Goal: Information Seeking & Learning: Check status

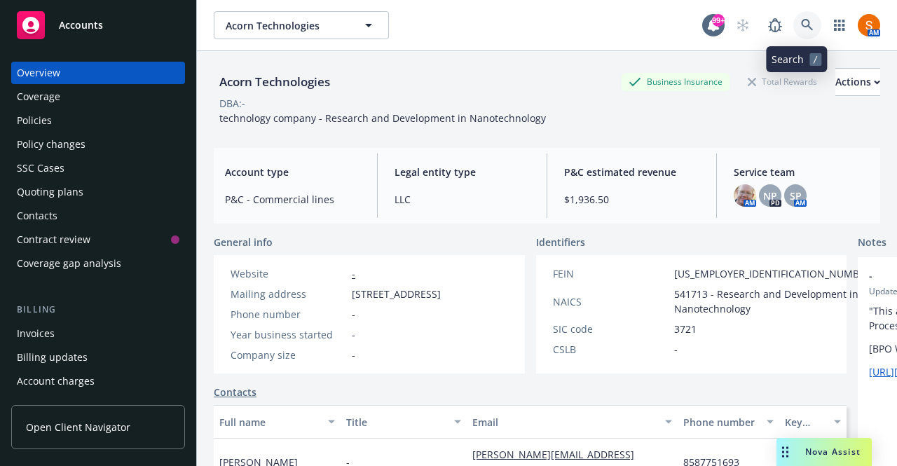
click at [803, 24] on link at bounding box center [807, 25] width 28 height 28
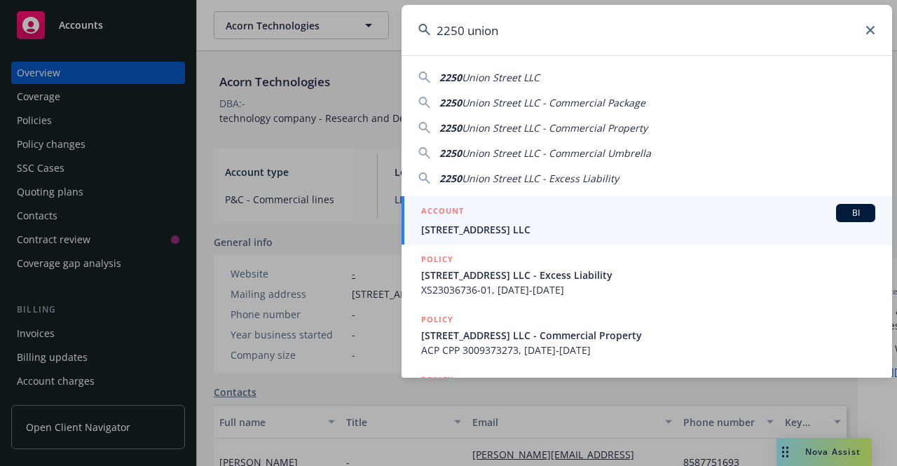
type input "2250 union"
click at [598, 231] on span "[STREET_ADDRESS] LLC" at bounding box center [648, 229] width 454 height 15
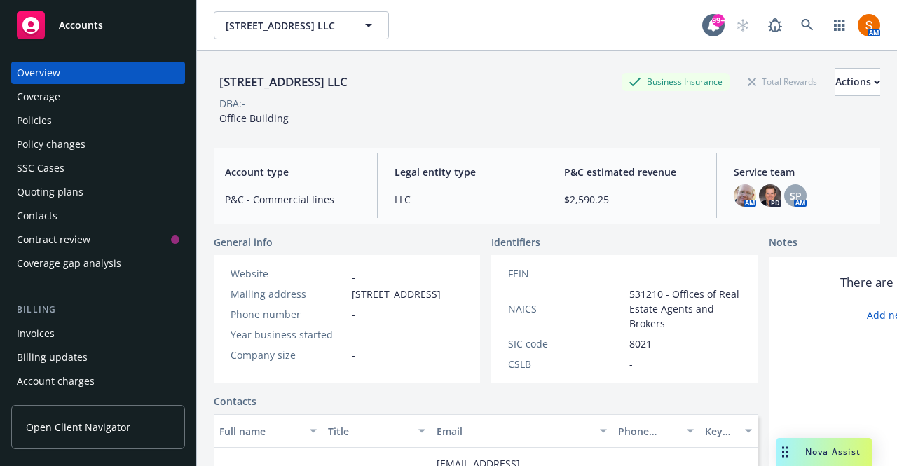
click at [76, 116] on div "Policies" at bounding box center [98, 120] width 163 height 22
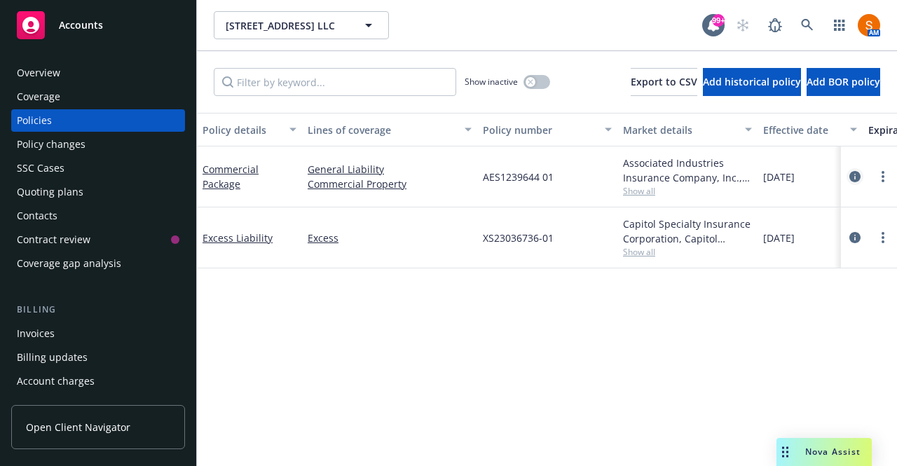
click at [853, 179] on icon "circleInformation" at bounding box center [854, 176] width 11 height 11
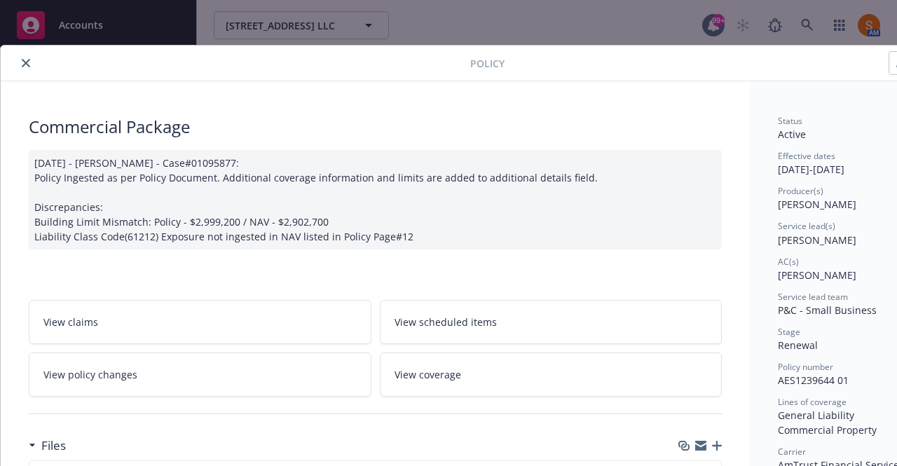
click at [27, 69] on button "close" at bounding box center [26, 63] width 17 height 17
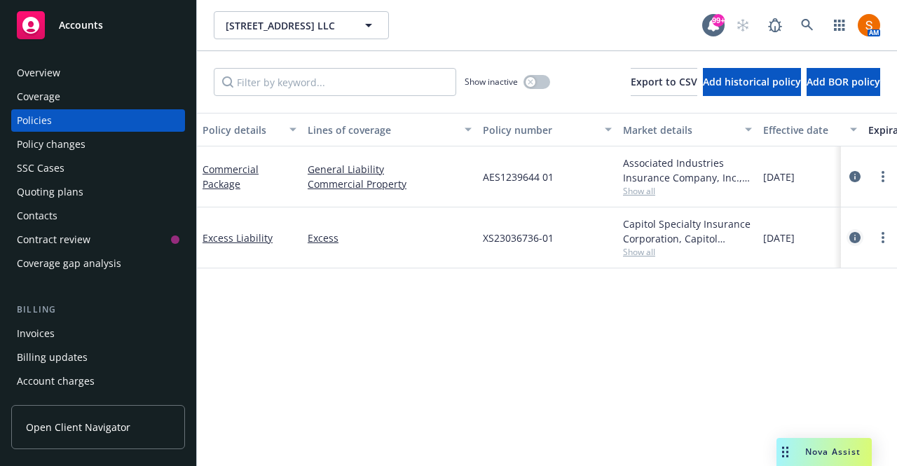
click at [847, 233] on link "circleInformation" at bounding box center [855, 237] width 17 height 17
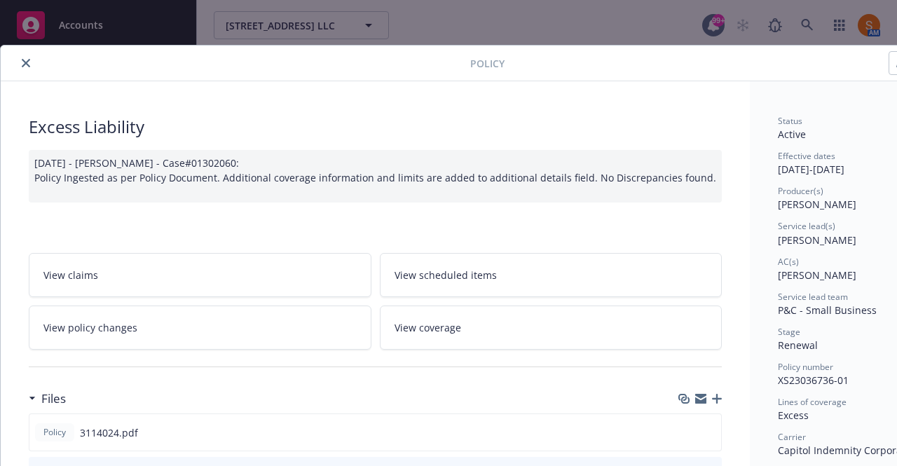
scroll to position [149, 0]
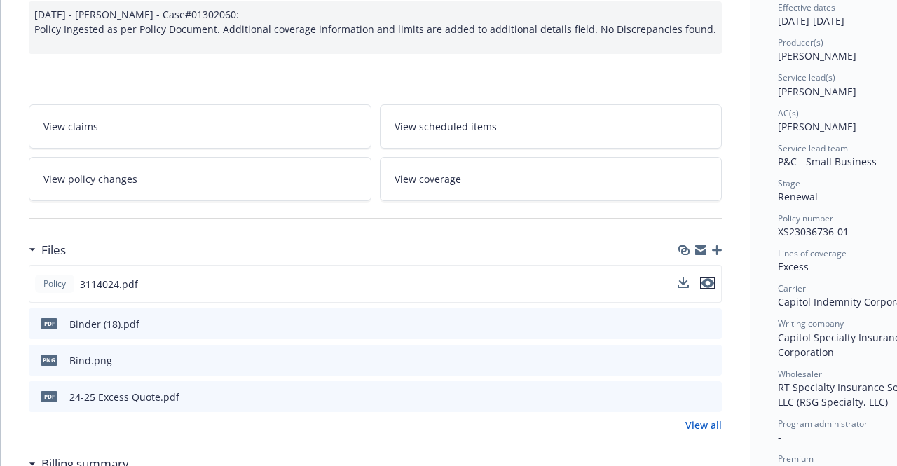
click at [706, 284] on icon "preview file" at bounding box center [707, 283] width 13 height 10
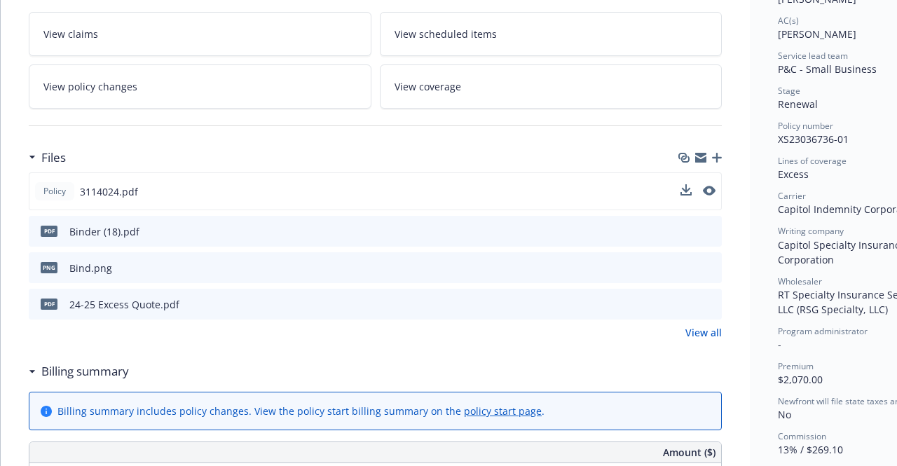
scroll to position [0, 0]
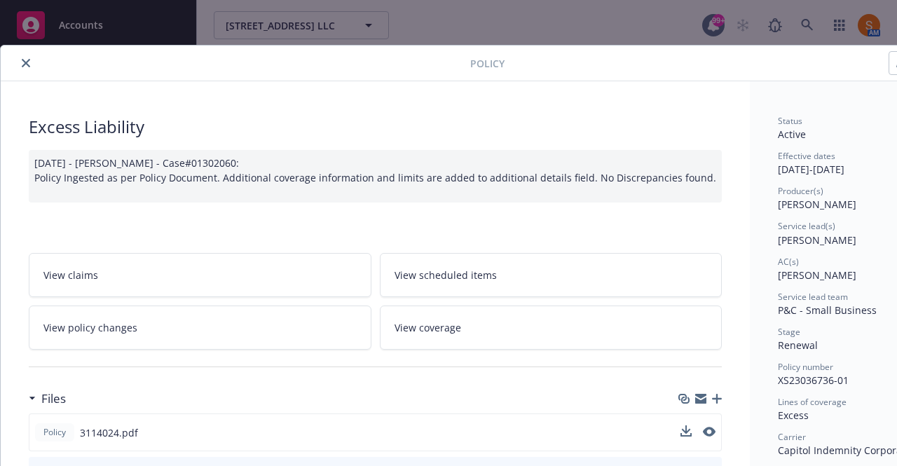
click at [28, 60] on icon "close" at bounding box center [26, 63] width 8 height 8
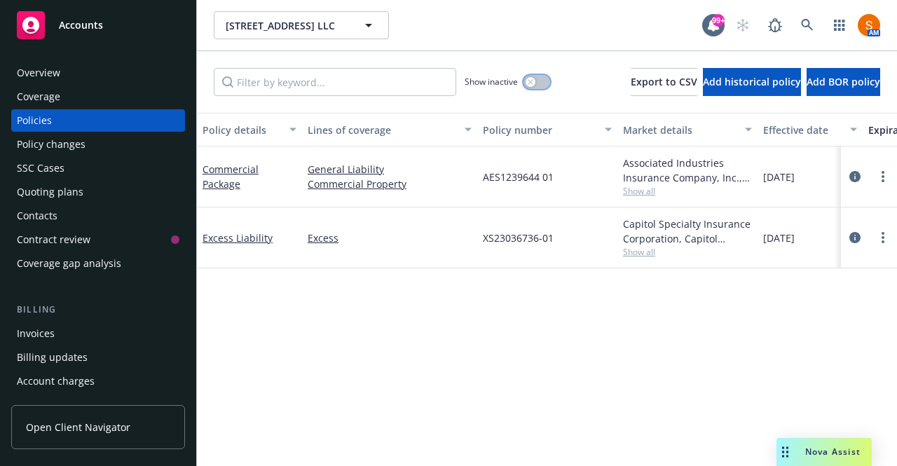
click at [526, 86] on div "button" at bounding box center [531, 82] width 10 height 10
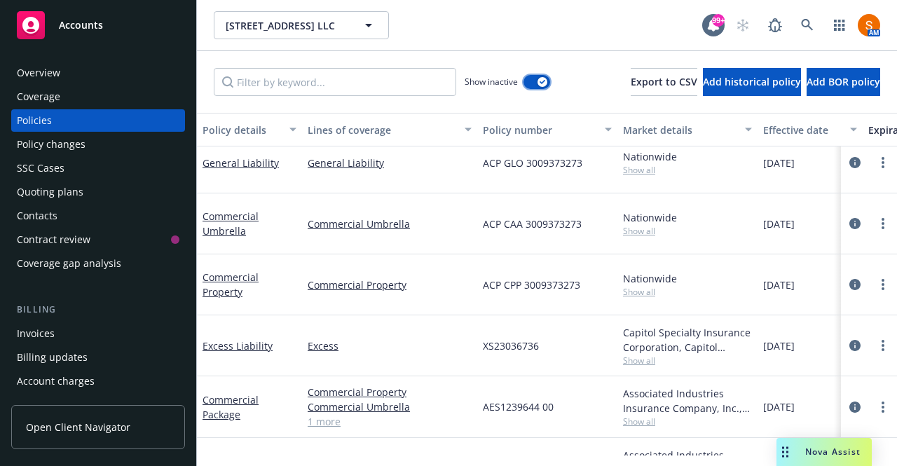
scroll to position [720, 0]
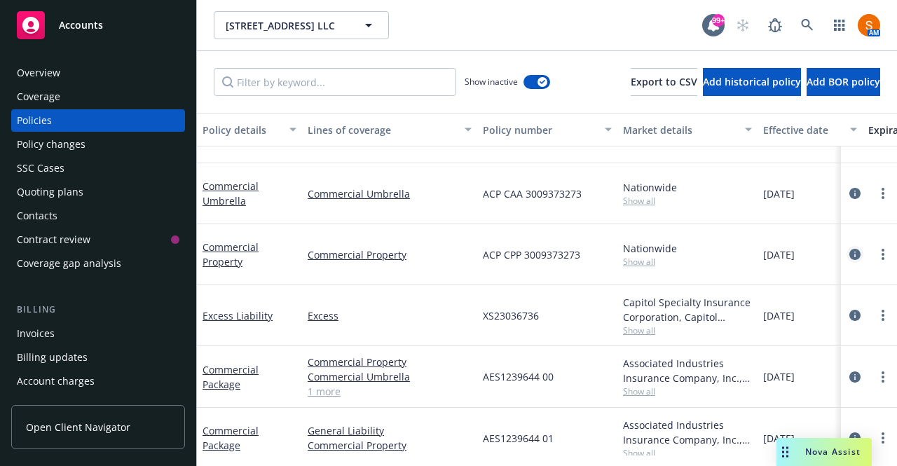
click at [849, 249] on icon "circleInformation" at bounding box center [854, 254] width 11 height 11
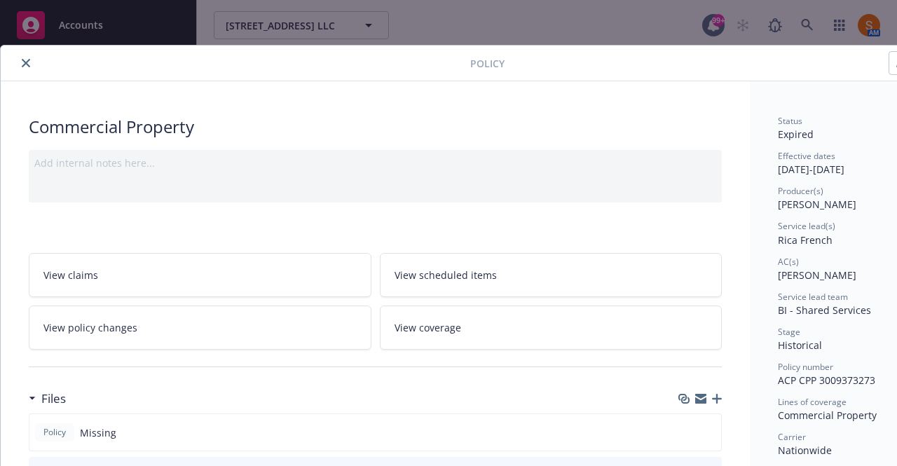
click at [22, 65] on icon "close" at bounding box center [26, 63] width 8 height 8
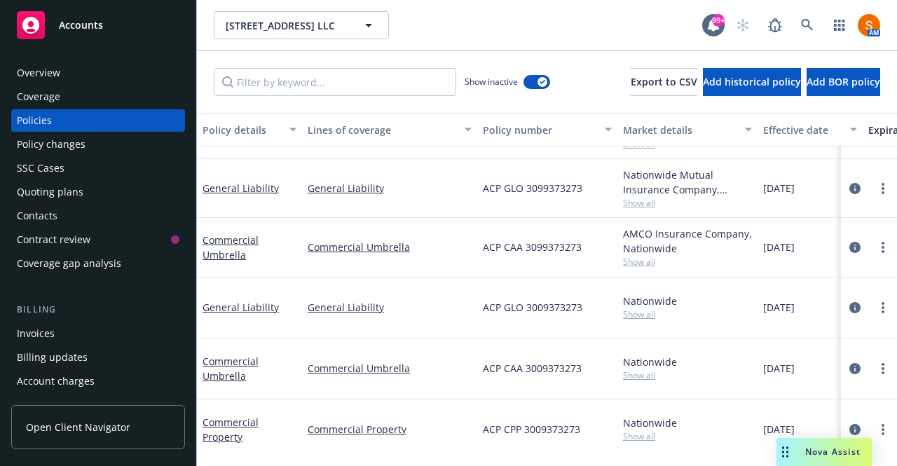
scroll to position [530, 0]
